Goal: Information Seeking & Learning: Learn about a topic

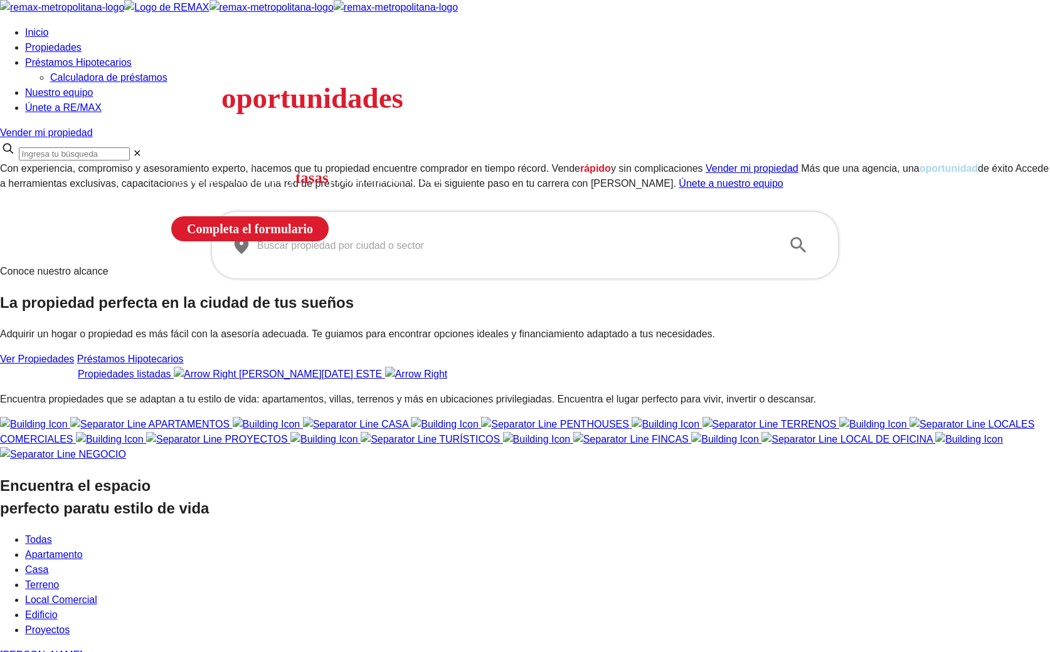
click at [408, 263] on input "text" at bounding box center [514, 245] width 515 height 35
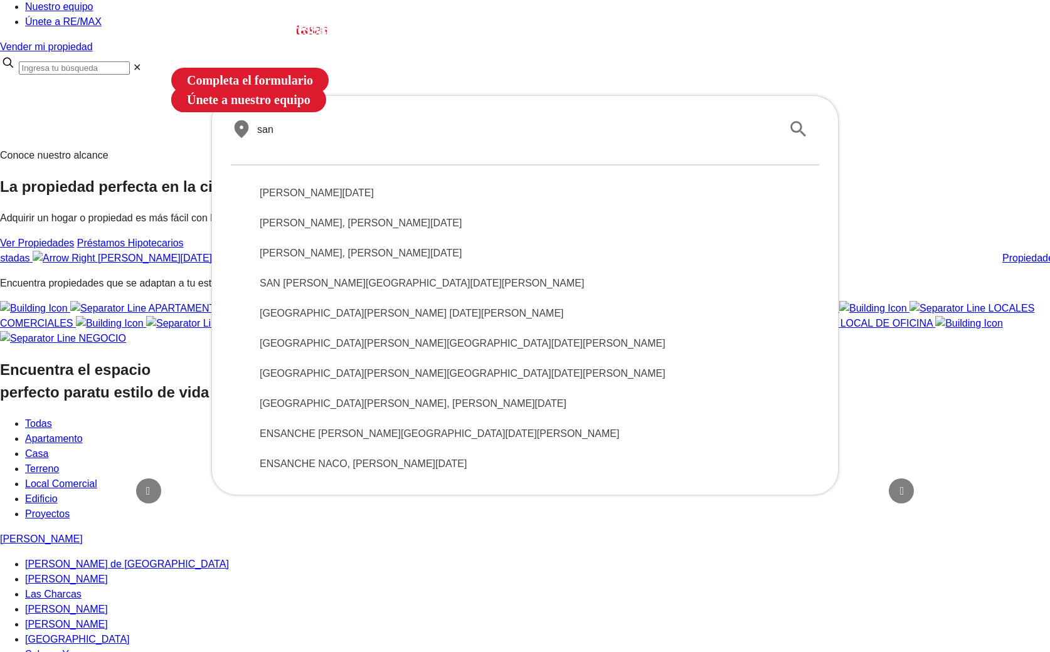
scroll to position [165, 0]
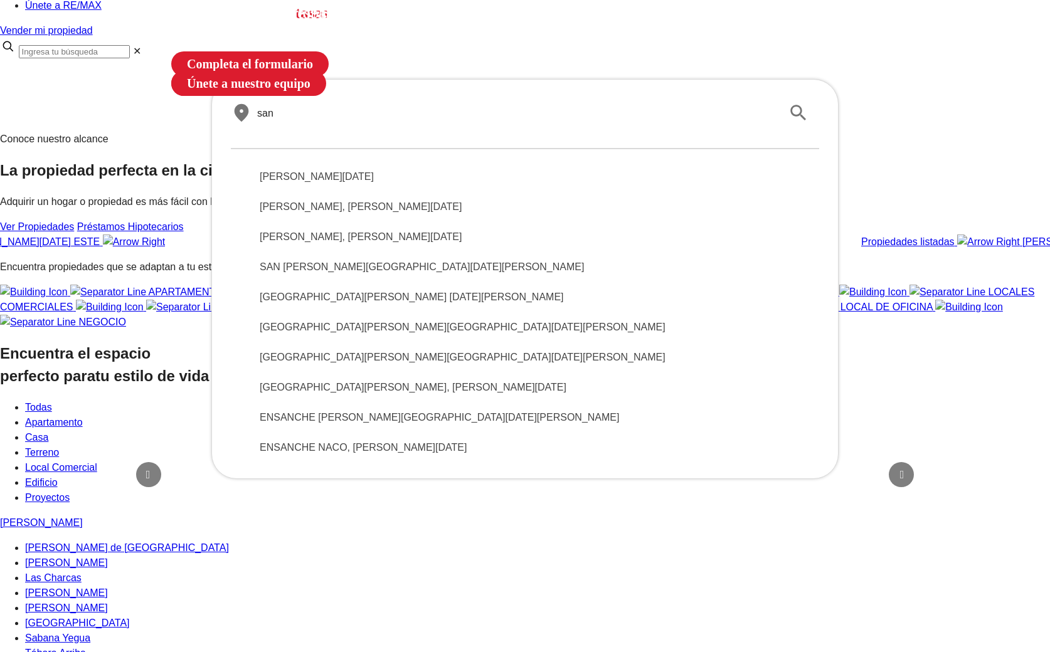
type input "san"
click at [367, 184] on span "[PERSON_NAME][DATE]" at bounding box center [525, 176] width 531 height 15
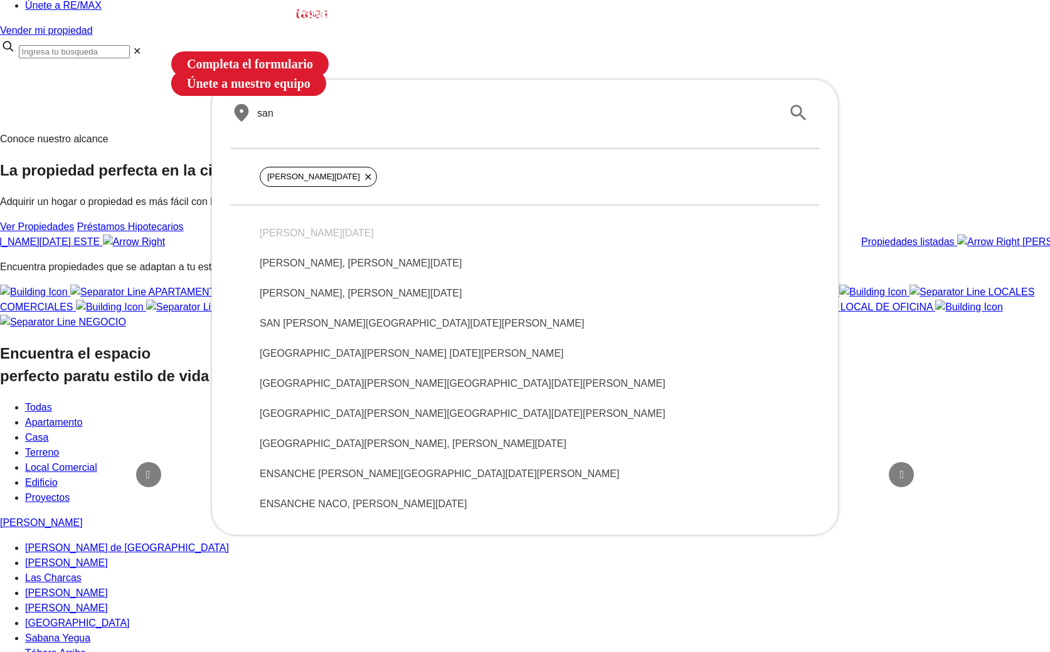
click at [371, 278] on div "SANDRA I, SANTO DOMINGO DE GUZMÁN" at bounding box center [525, 263] width 551 height 30
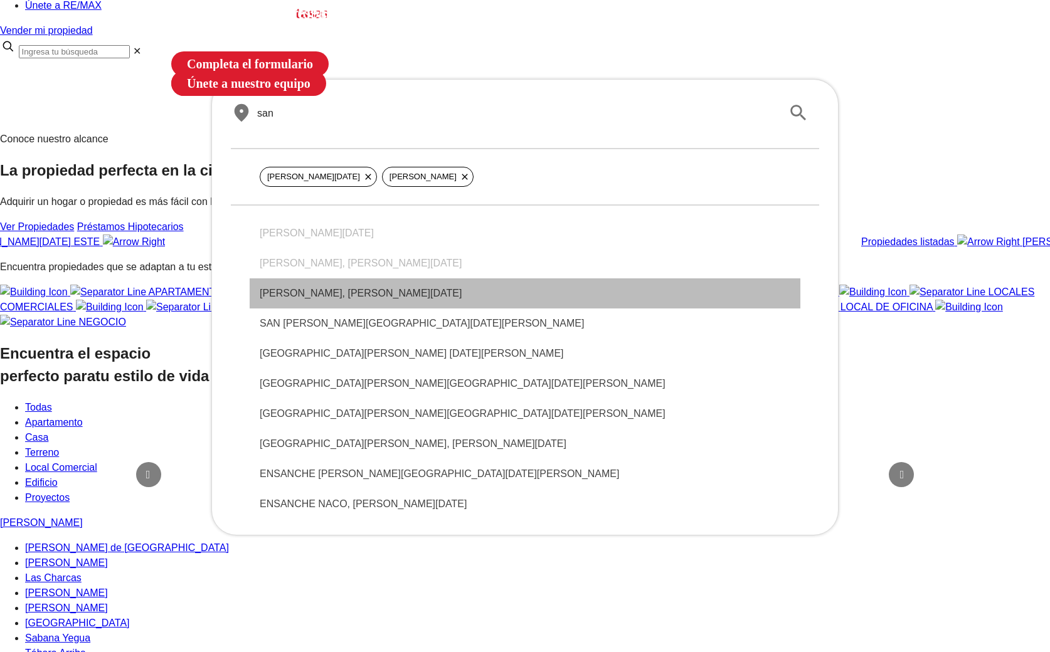
click at [379, 309] on div "SANDRA II, SANTO DOMINGO DE GUZMÁN" at bounding box center [525, 293] width 551 height 30
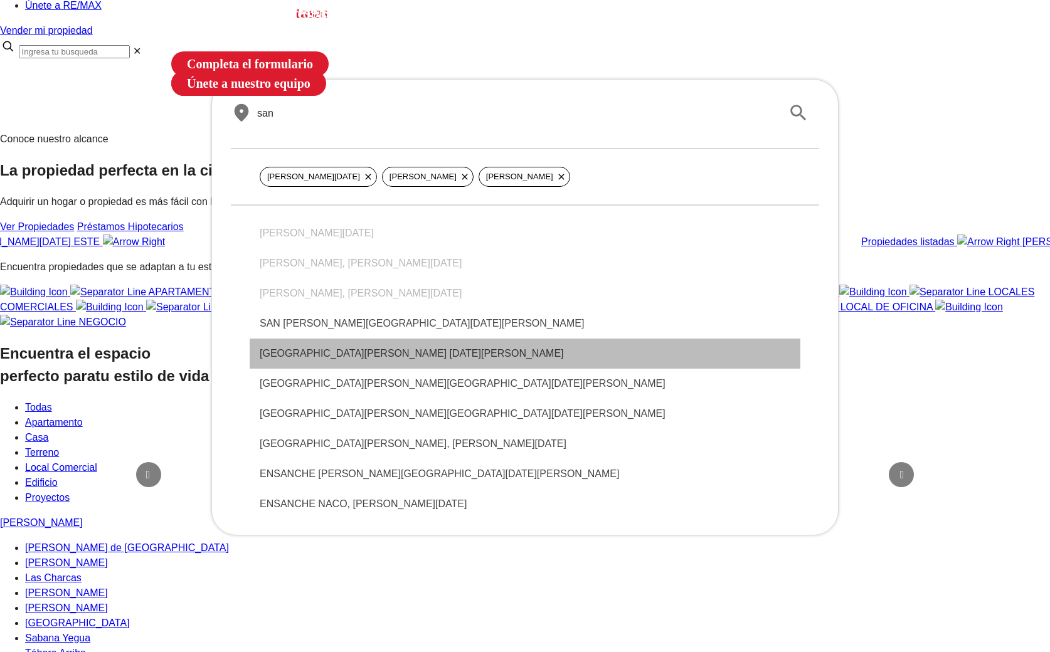
click at [393, 369] on div "SAN RAFAEL, SANTO DOMINGO DE GUZMÁN" at bounding box center [525, 354] width 551 height 30
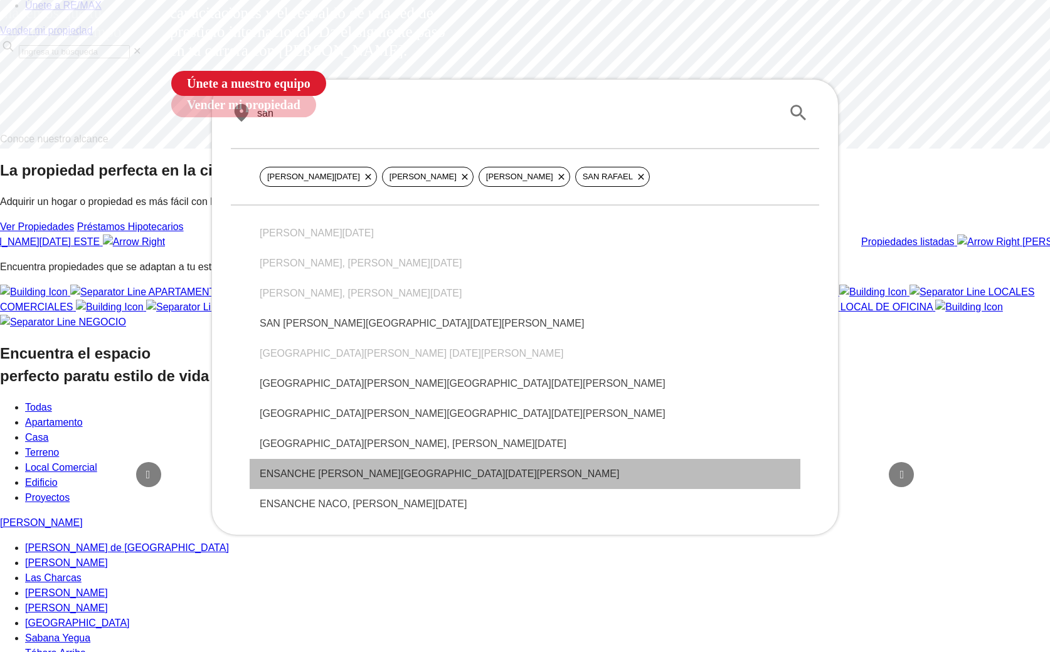
click at [376, 482] on span "ENSANCHE SERRALLES, SANTO DOMINGO DE GUZMÁN" at bounding box center [525, 474] width 531 height 15
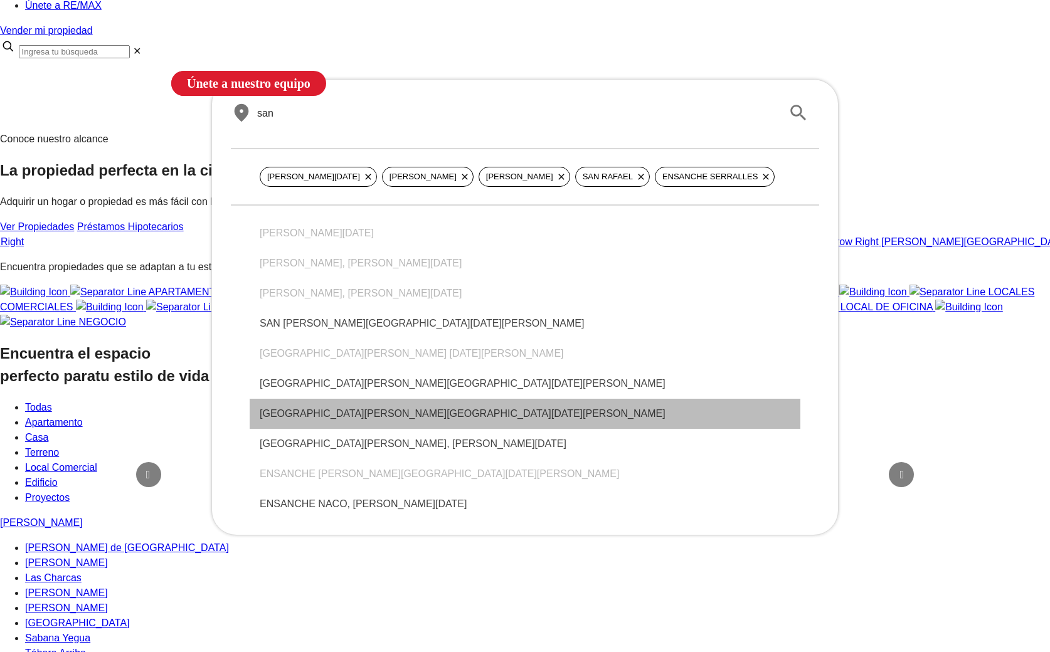
click at [406, 421] on span "SAN MIGUEL, SANTO DOMINGO DE GUZMÁN" at bounding box center [525, 413] width 531 height 15
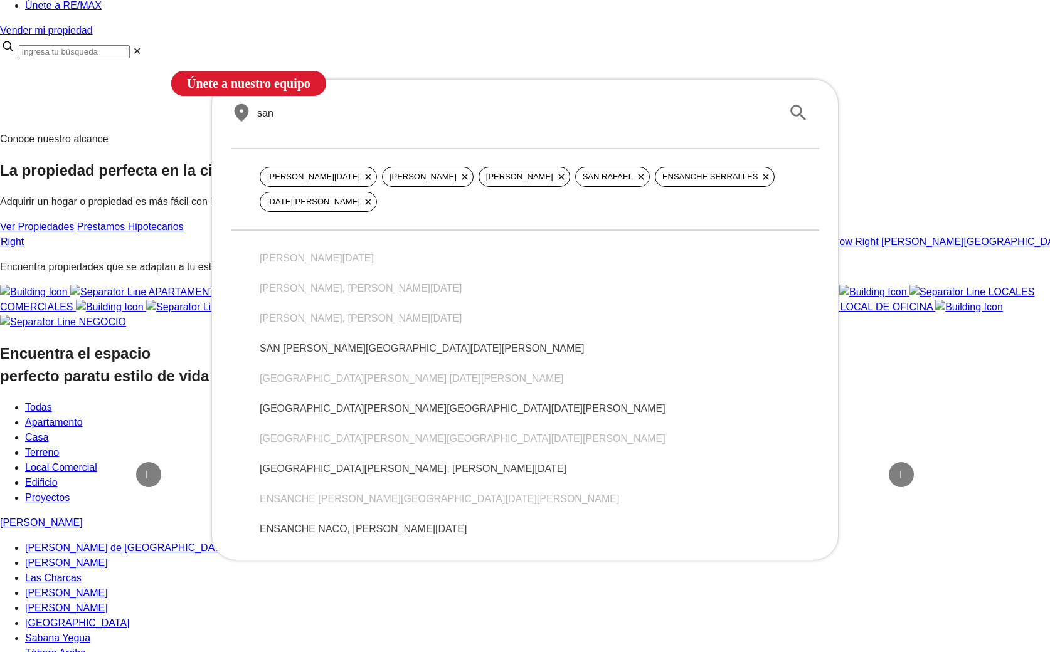
click at [859, 132] on div "​ san ​ SANTO DOMINGO DE GUZMÁN SANDRA I SANDRA II SAN RAFAEL ENSANCHE SERRALLE…" at bounding box center [525, 105] width 1050 height 53
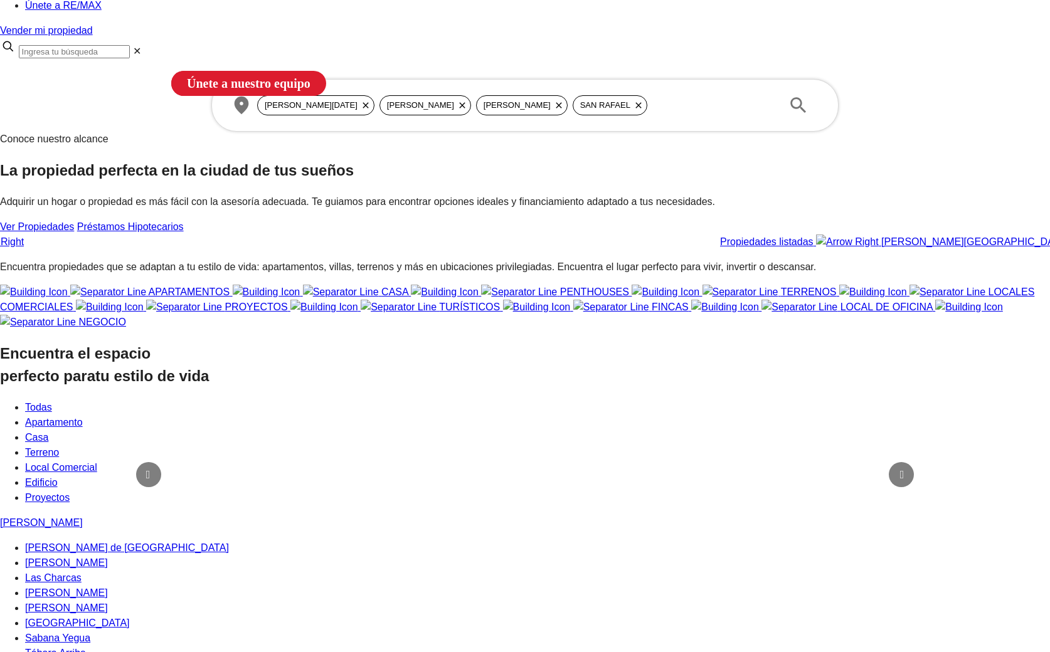
click at [879, 243] on section "Conoce nuestro alcance La propiedad perfecta en la ciudad de tus sueños Adquiri…" at bounding box center [525, 191] width 1050 height 118
click at [764, 115] on span "+2" at bounding box center [765, 105] width 20 height 20
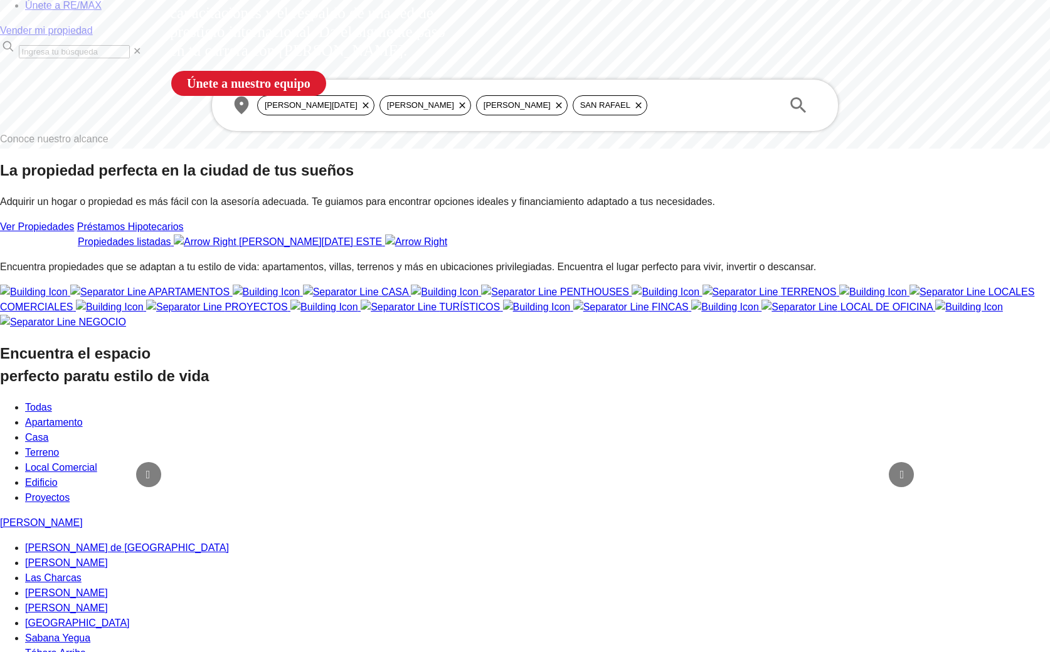
click at [467, 110] on icon at bounding box center [462, 105] width 10 height 10
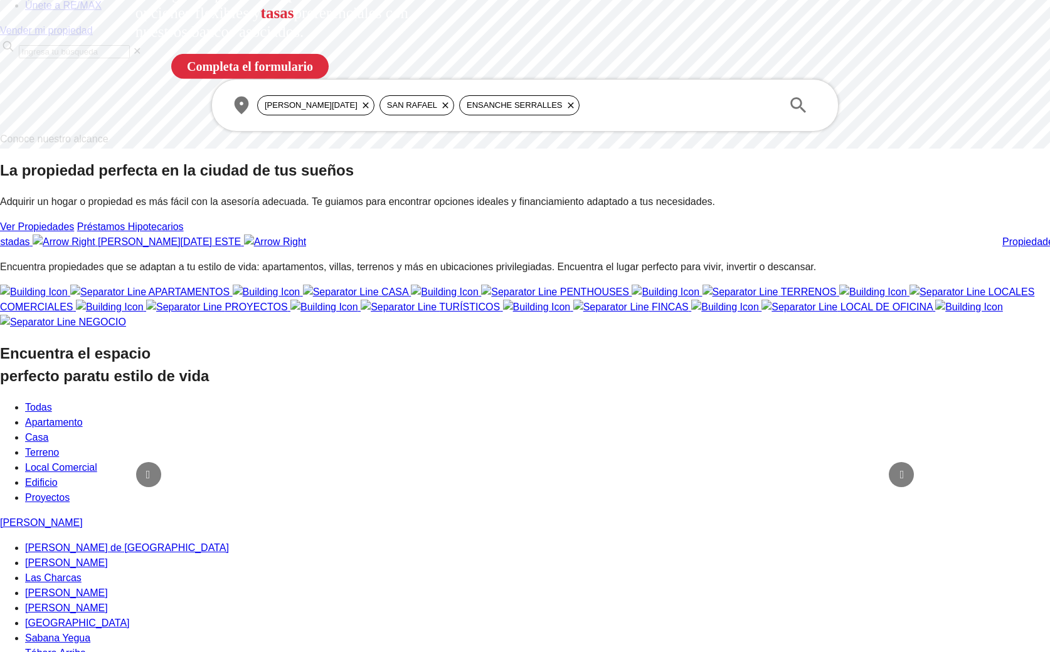
click at [450, 110] on icon at bounding box center [445, 105] width 10 height 10
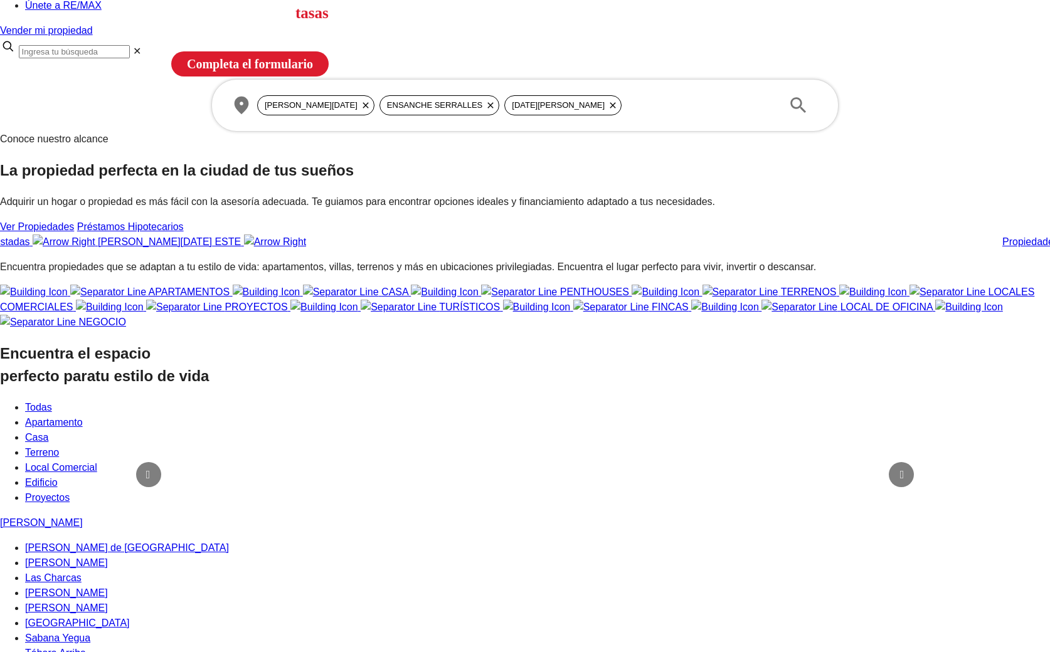
click at [495, 110] on icon at bounding box center [490, 105] width 10 height 10
click at [493, 110] on icon at bounding box center [488, 105] width 10 height 10
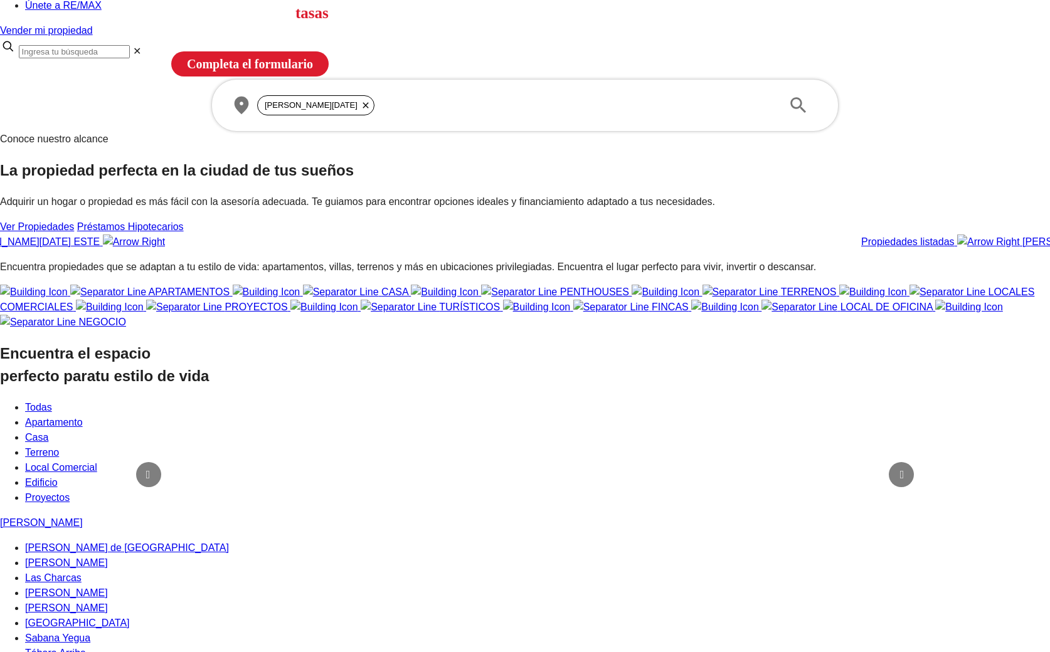
click at [371, 110] on icon at bounding box center [366, 105] width 10 height 10
click at [625, 130] on input "san" at bounding box center [514, 112] width 515 height 35
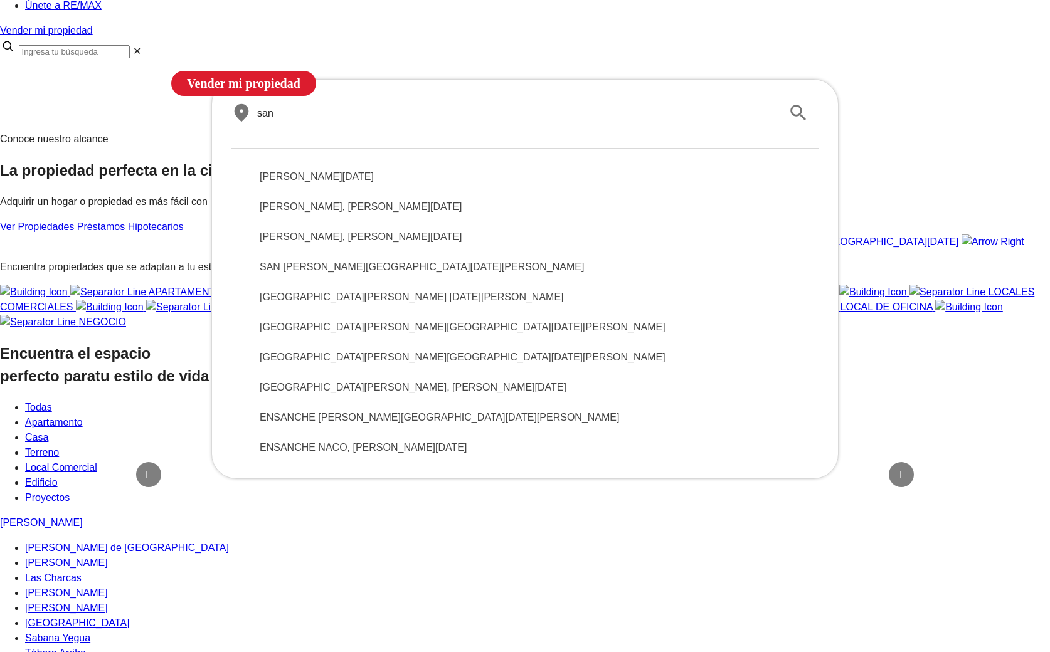
type input "san"
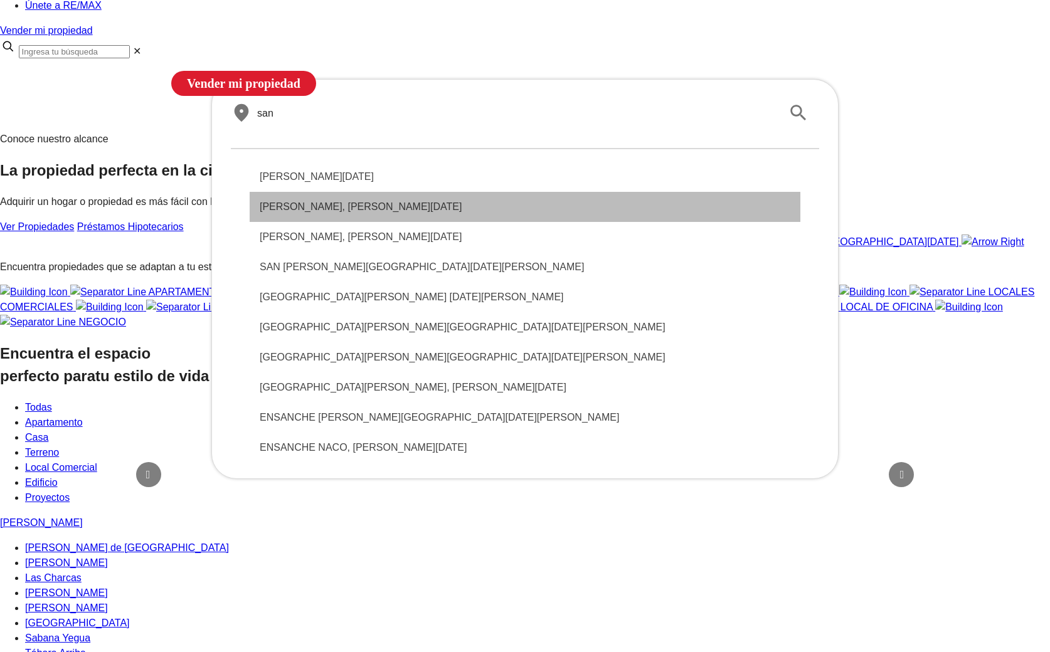
click at [416, 222] on div "SANDRA I, SANTO DOMINGO DE GUZMÁN" at bounding box center [525, 207] width 551 height 30
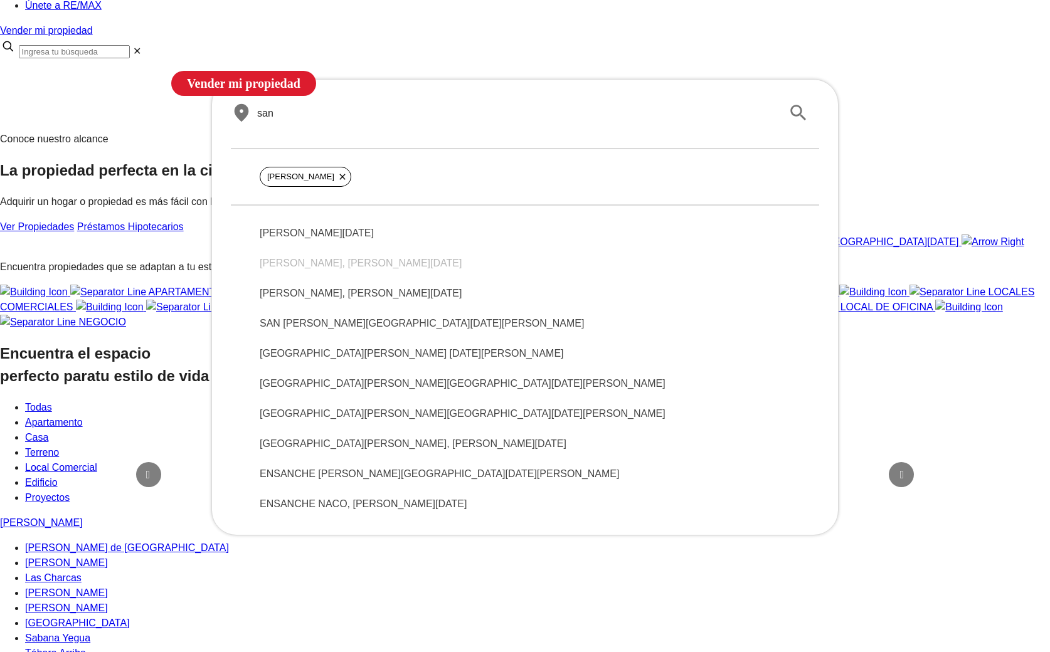
click at [405, 278] on li "SANDRA I, SANTO DOMINGO DE GUZMÁN" at bounding box center [525, 263] width 551 height 30
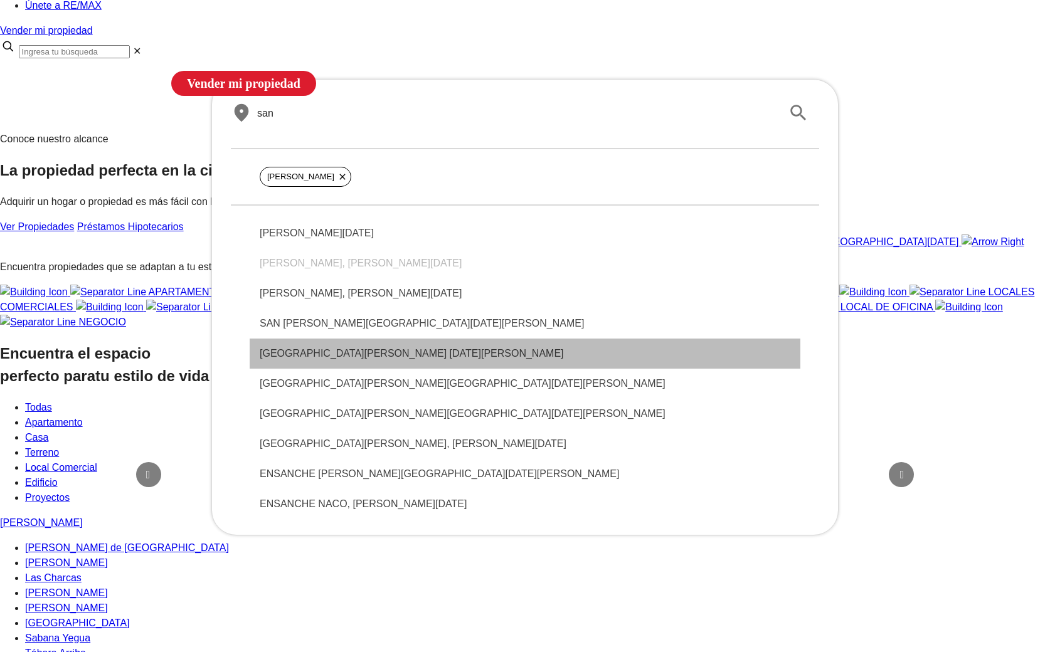
click at [411, 361] on span "SAN RAFAEL, SANTO DOMINGO DE GUZMÁN" at bounding box center [525, 353] width 531 height 15
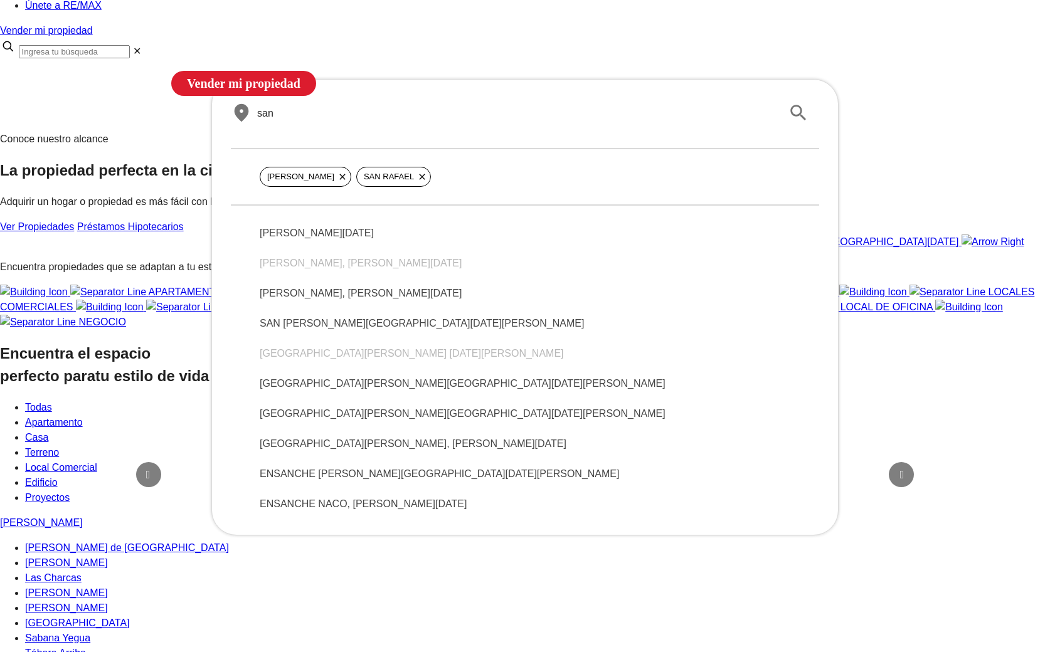
click at [344, 421] on span "SAN MIGUEL, SANTO DOMINGO DE GUZMÁN" at bounding box center [525, 413] width 531 height 15
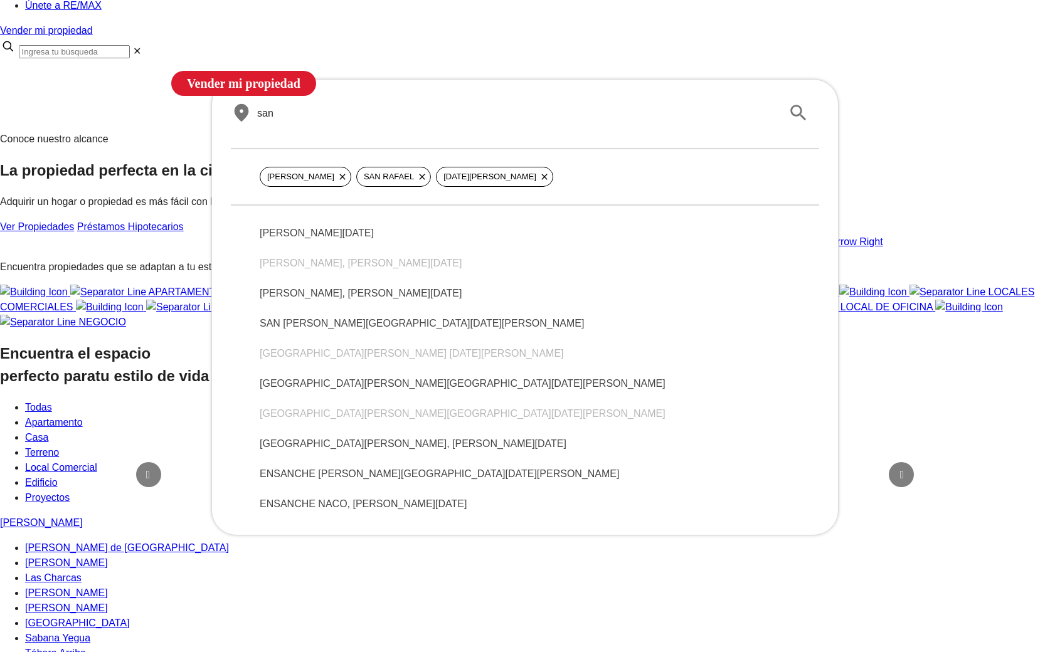
click at [150, 250] on section "Conoce nuestro alcance La propiedad perfecta en la ciudad de tus sueños Adquiri…" at bounding box center [525, 191] width 1050 height 118
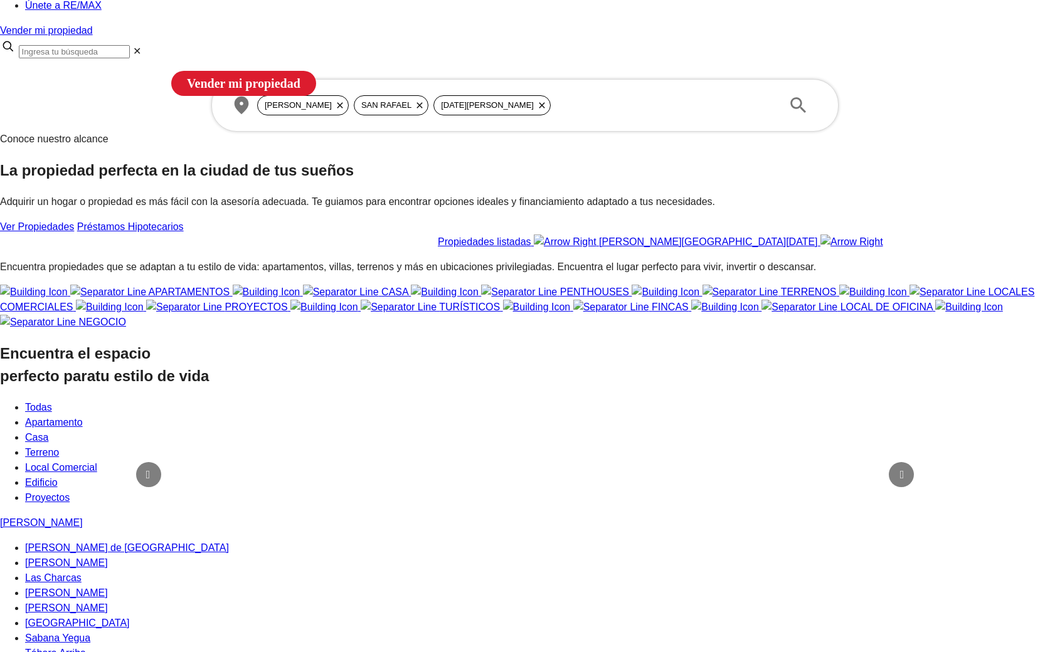
click at [537, 110] on icon at bounding box center [542, 105] width 10 height 10
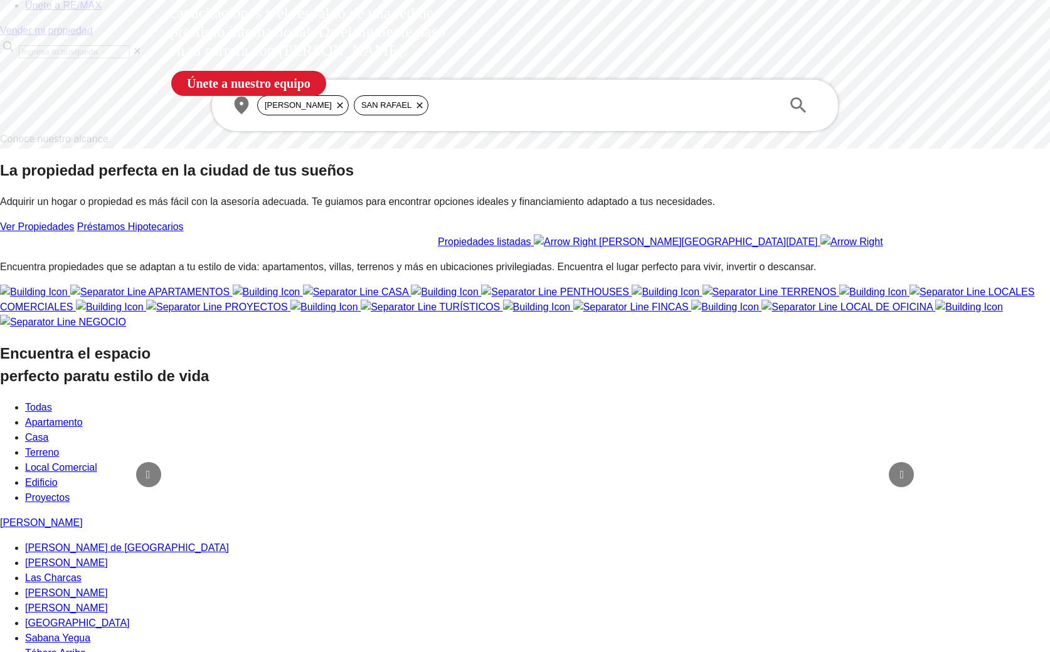
click at [519, 115] on div "SANDRA I SAN RAFAEL" at bounding box center [514, 105] width 515 height 20
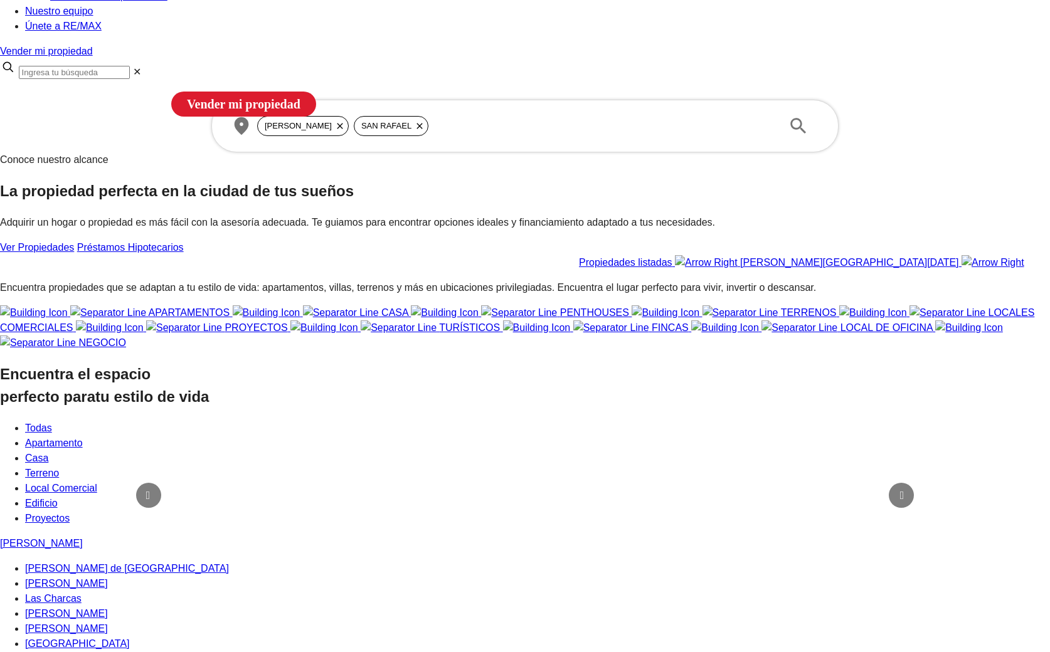
scroll to position [142, 0]
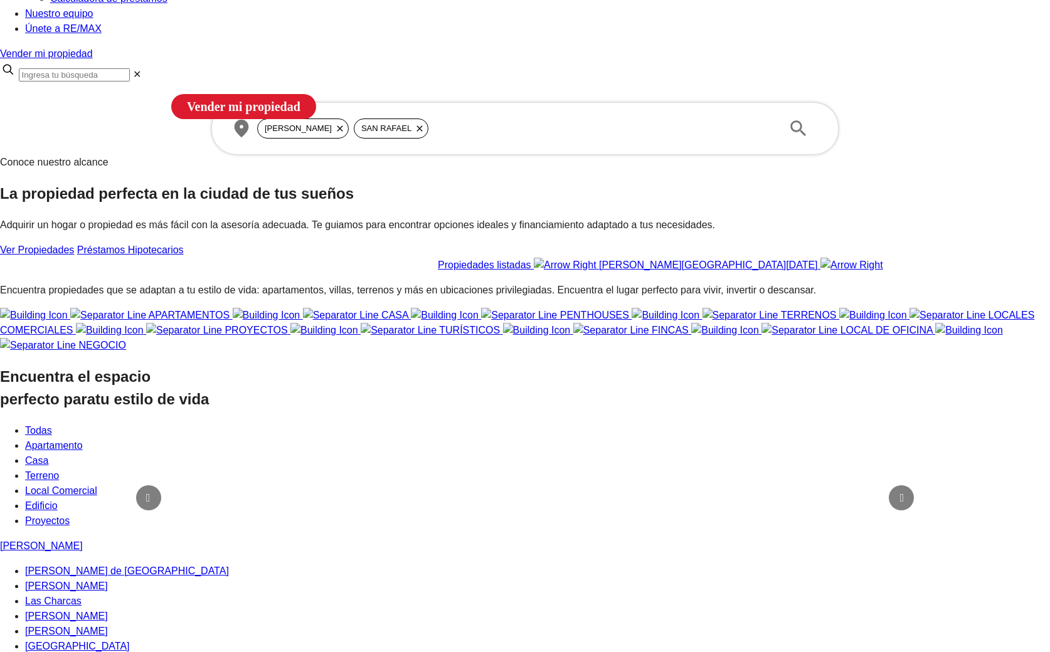
click at [467, 139] on div "SANDRA I SAN RAFAEL" at bounding box center [514, 129] width 515 height 20
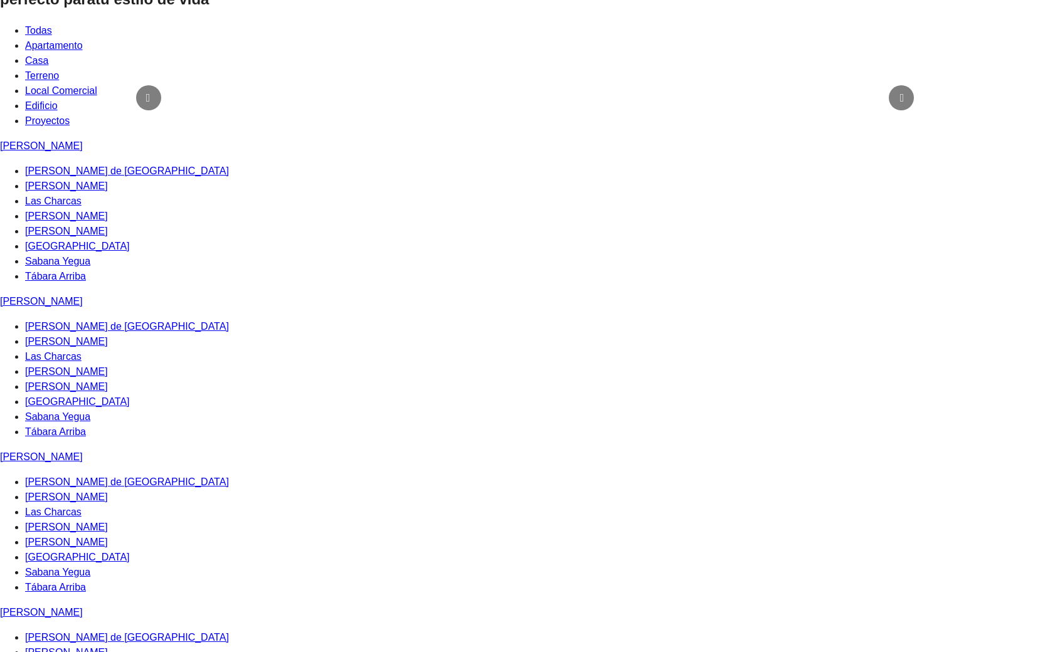
scroll to position [543, 0]
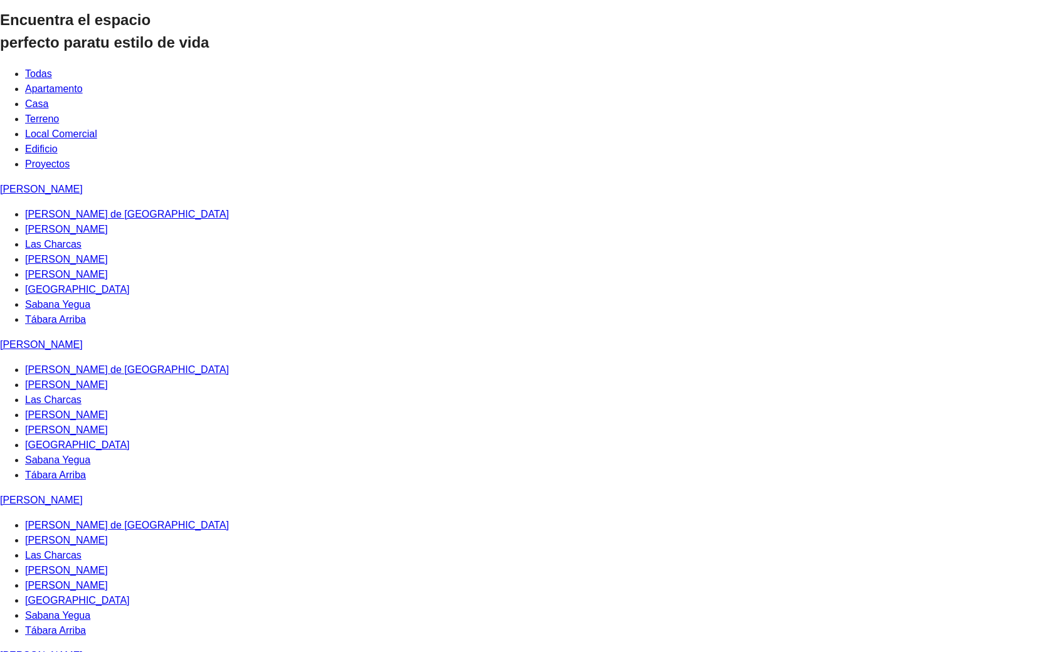
scroll to position [543, 0]
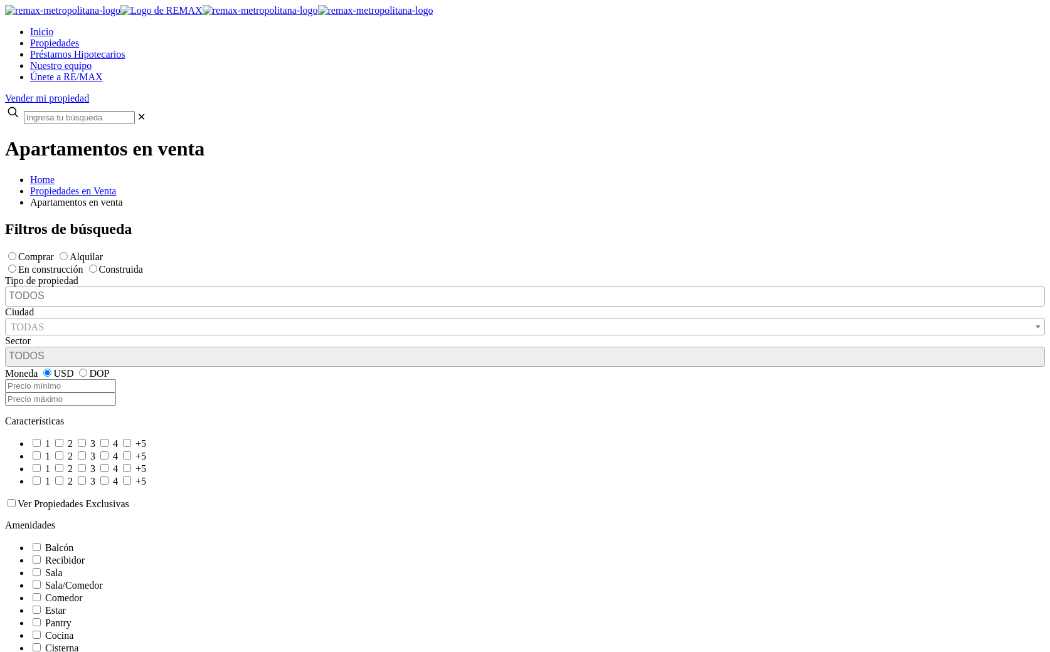
click at [79, 38] on span "Propiedades" at bounding box center [54, 43] width 49 height 11
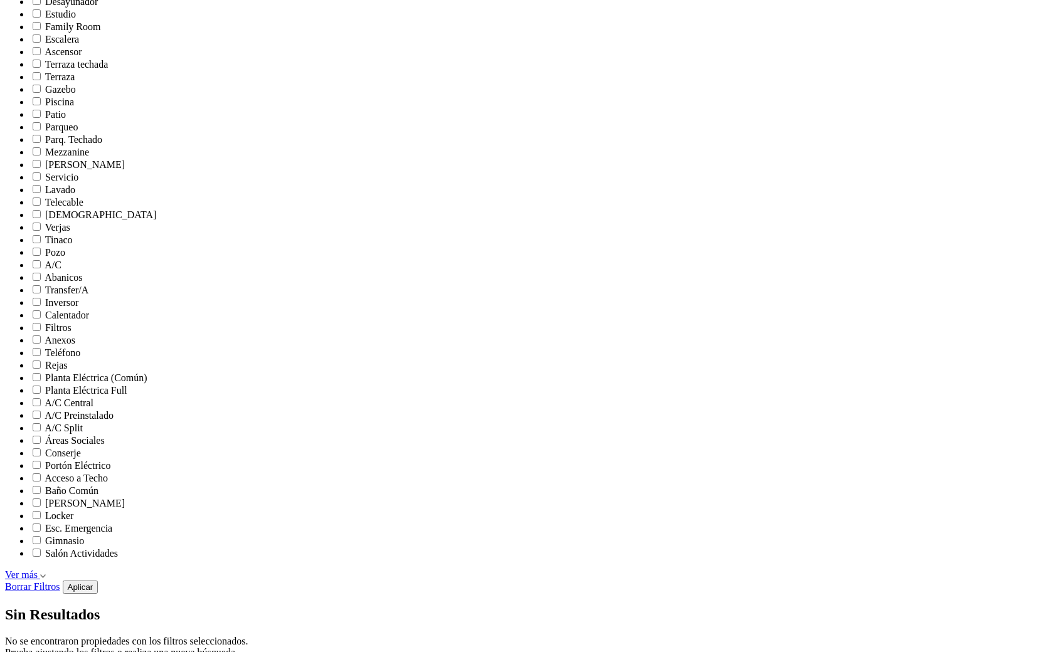
scroll to position [722, 0]
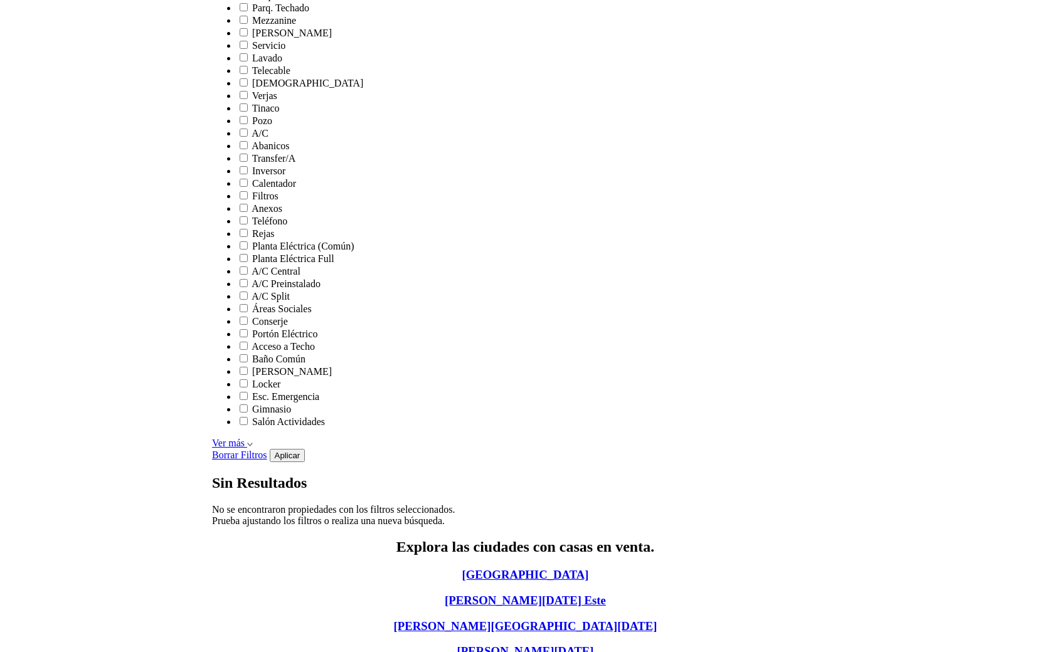
scroll to position [778, 0]
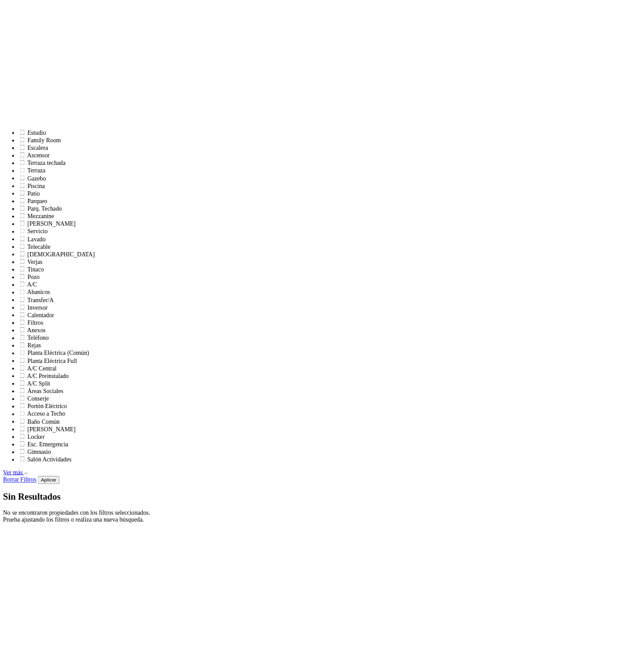
scroll to position [740, 0]
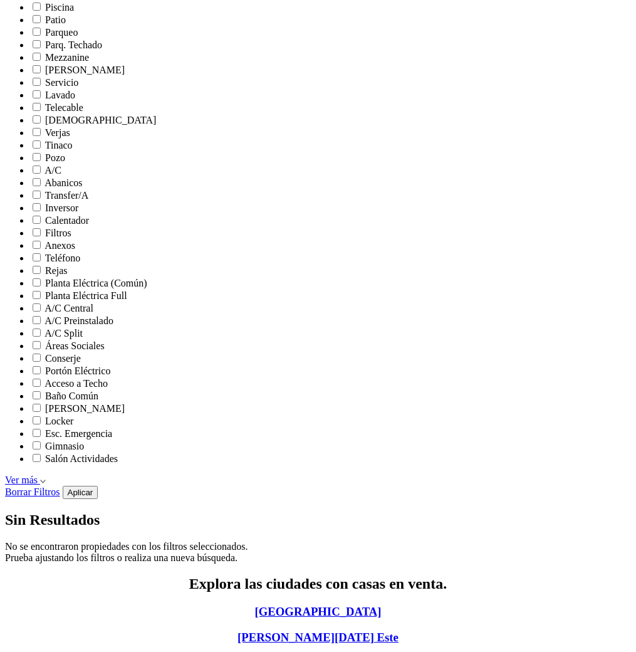
click at [413, 295] on div "Filtros de búsqueda Comprar Alquilar En construcción Construida Tipo de propied…" at bounding box center [318, 15] width 626 height 1097
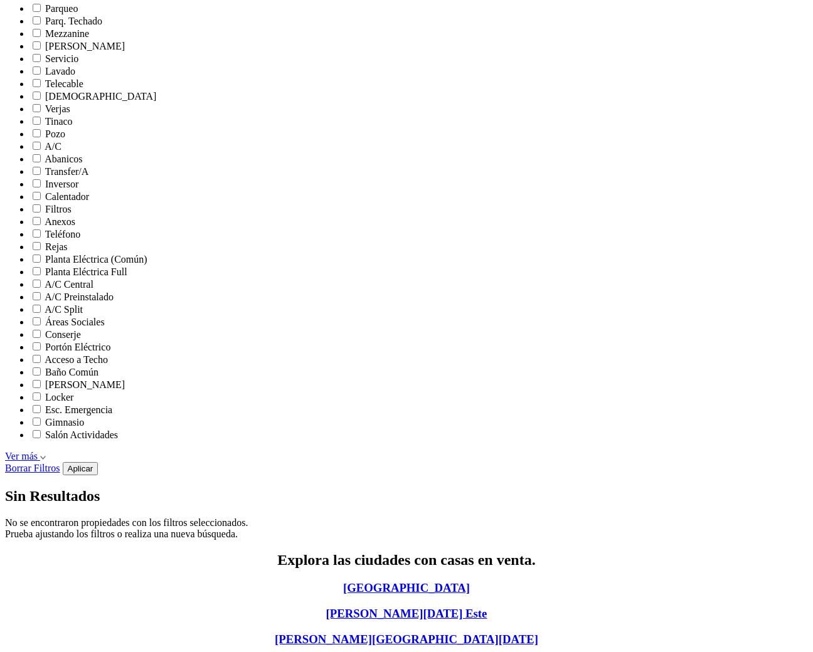
scroll to position [840, 0]
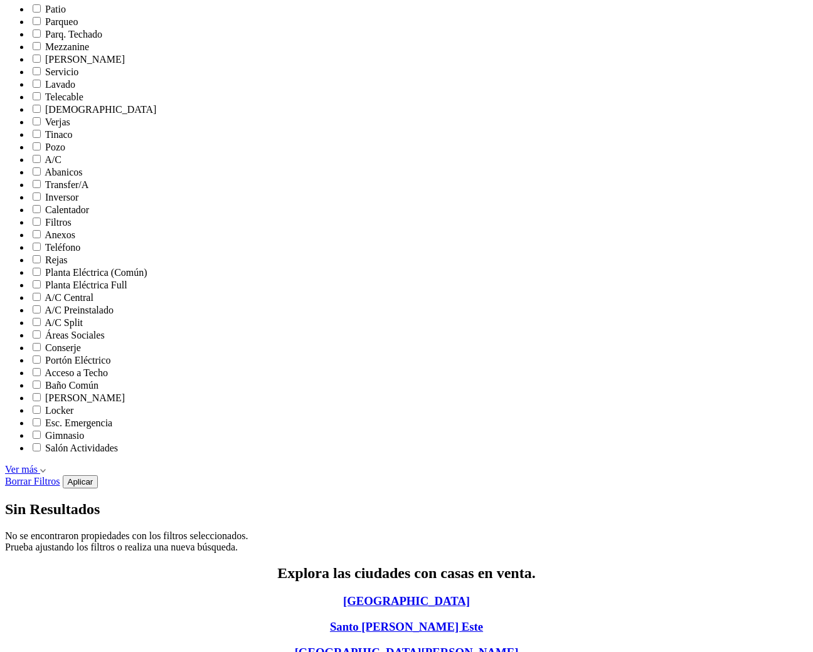
scroll to position [840, 0]
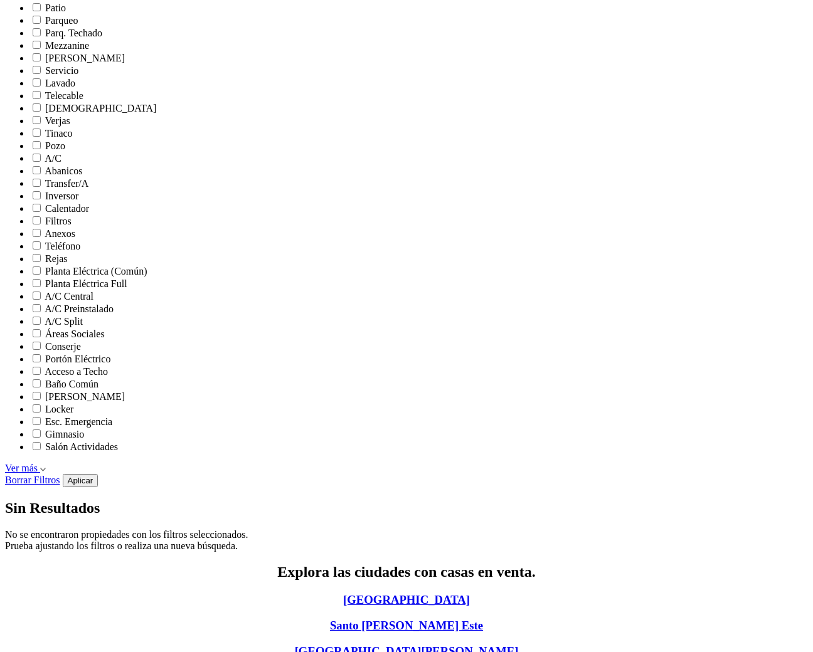
click at [118, 564] on div "Explora las ciudades con casas en venta." at bounding box center [406, 572] width 803 height 17
click at [149, 564] on div "Explora las ciudades con casas en venta." at bounding box center [406, 572] width 803 height 17
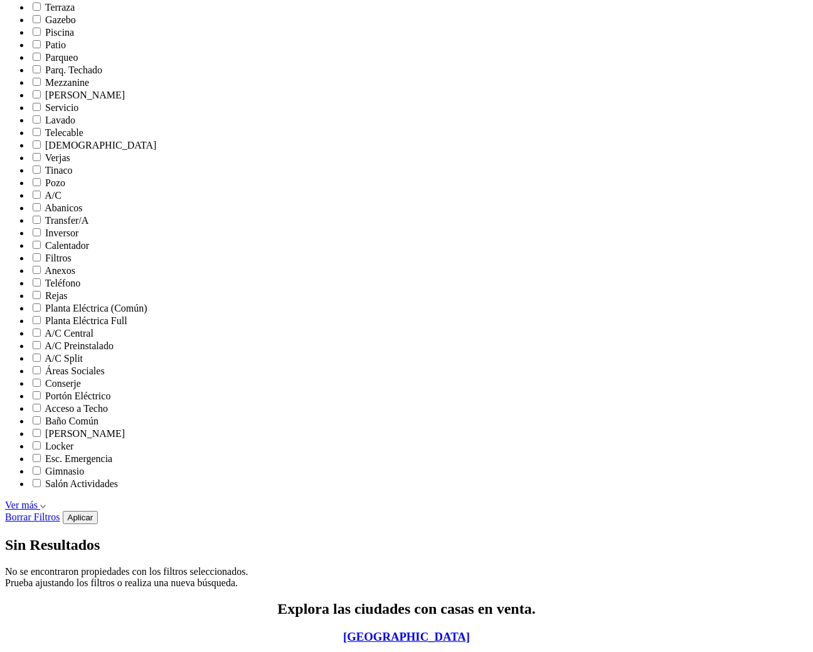
scroll to position [819, 0]
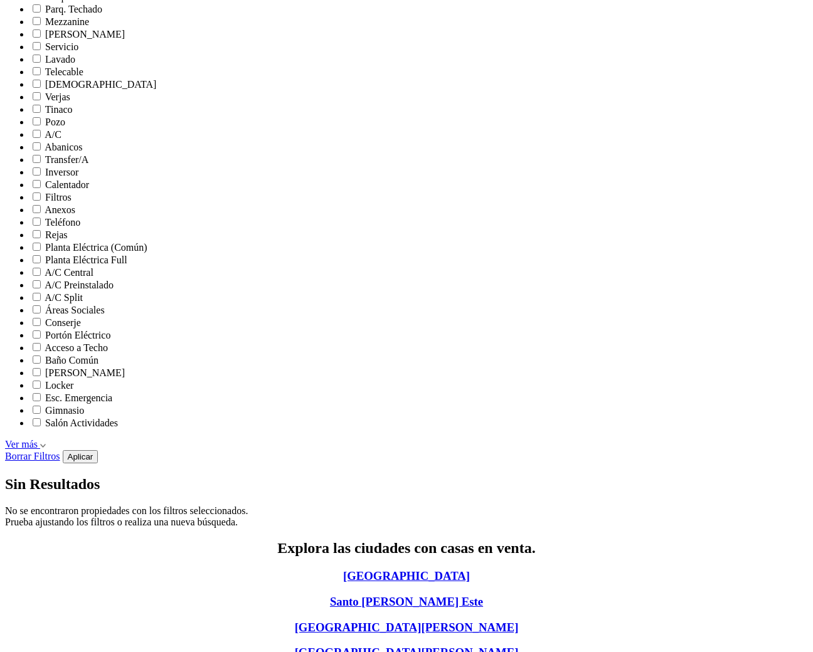
scroll to position [881, 0]
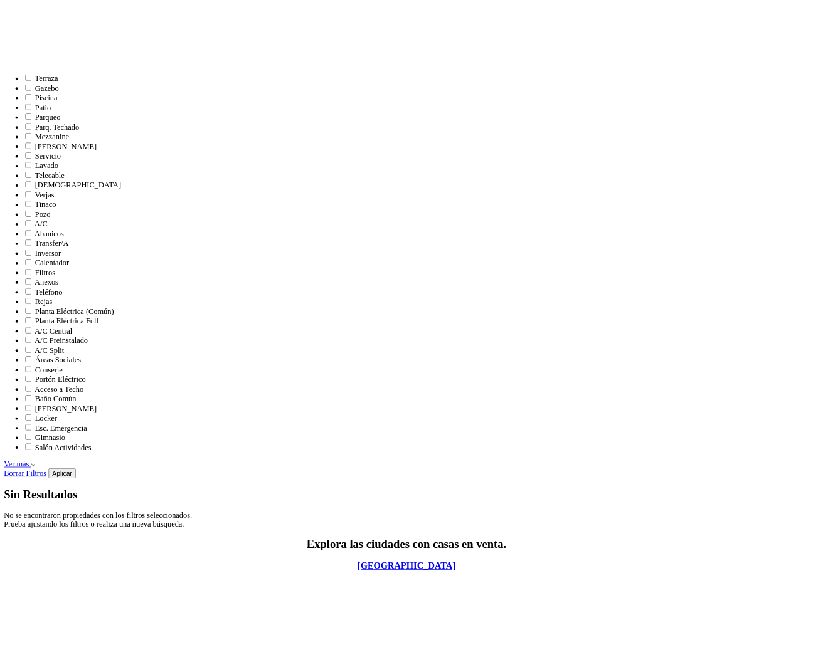
scroll to position [805, 0]
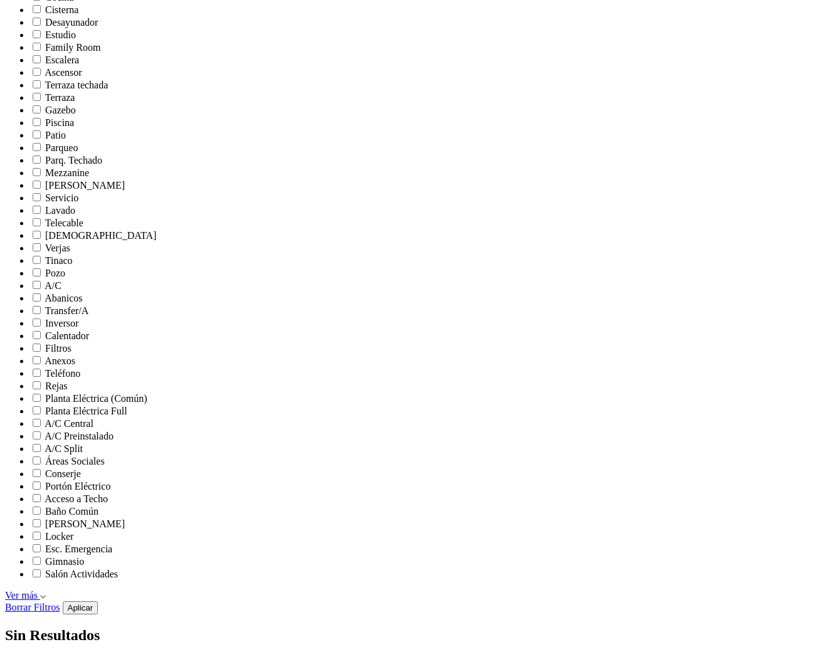
scroll to position [711, 0]
